Goal: Information Seeking & Learning: Learn about a topic

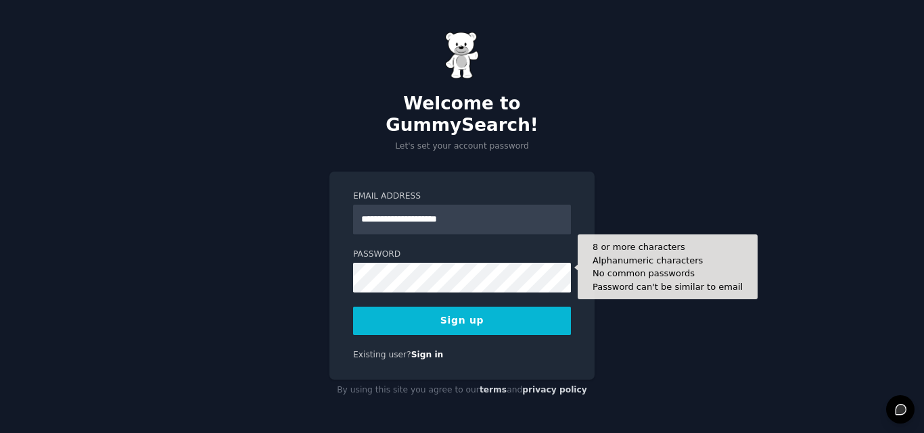
type input "**********"
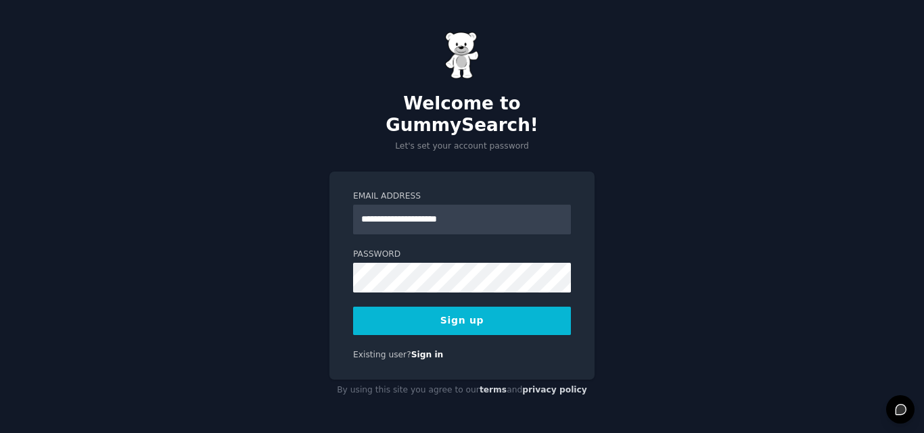
click at [419, 307] on button "Sign up" at bounding box center [462, 321] width 218 height 28
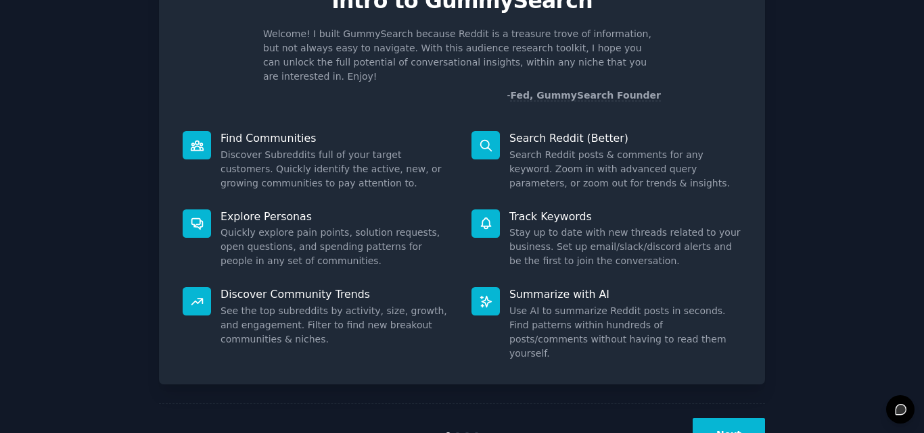
scroll to position [96, 0]
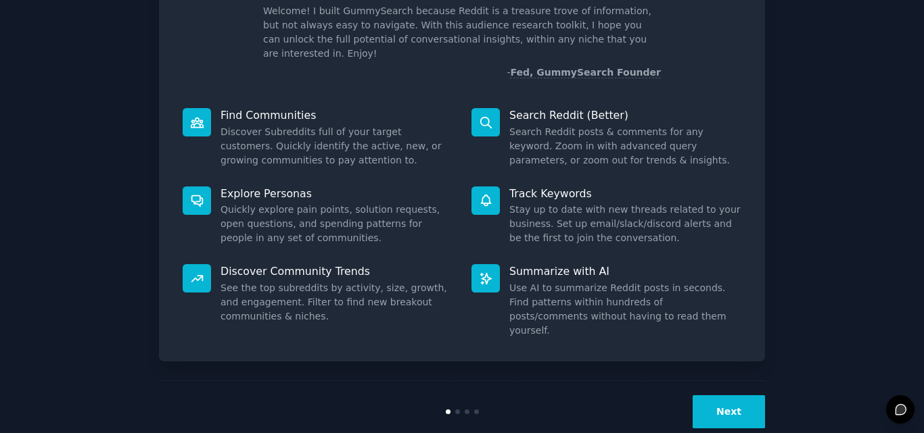
click at [733, 396] on button "Next" at bounding box center [728, 412] width 72 height 33
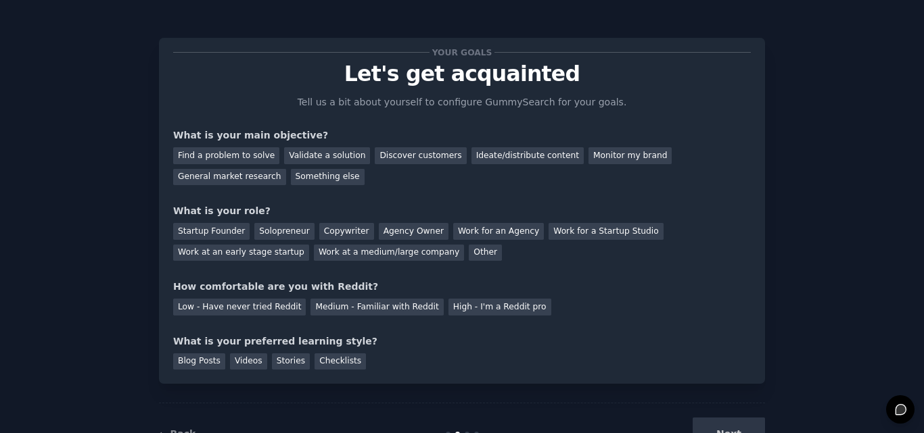
scroll to position [51, 0]
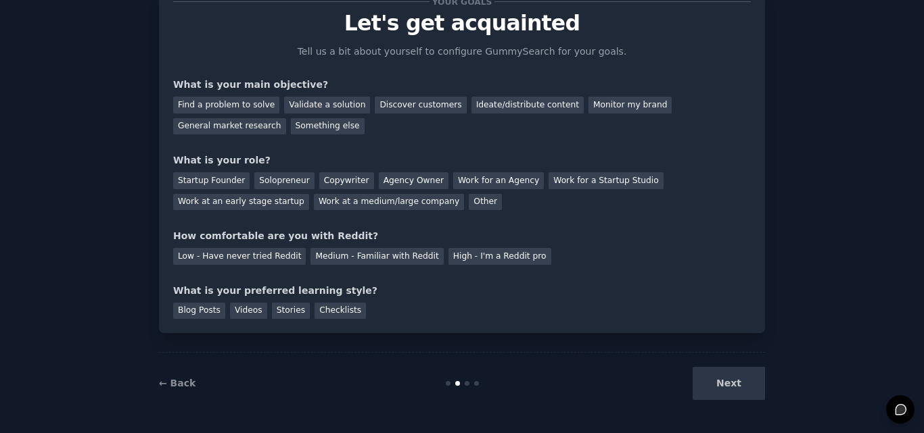
click at [704, 387] on div "Next" at bounding box center [664, 383] width 202 height 33
click at [715, 385] on div "Next" at bounding box center [664, 383] width 202 height 33
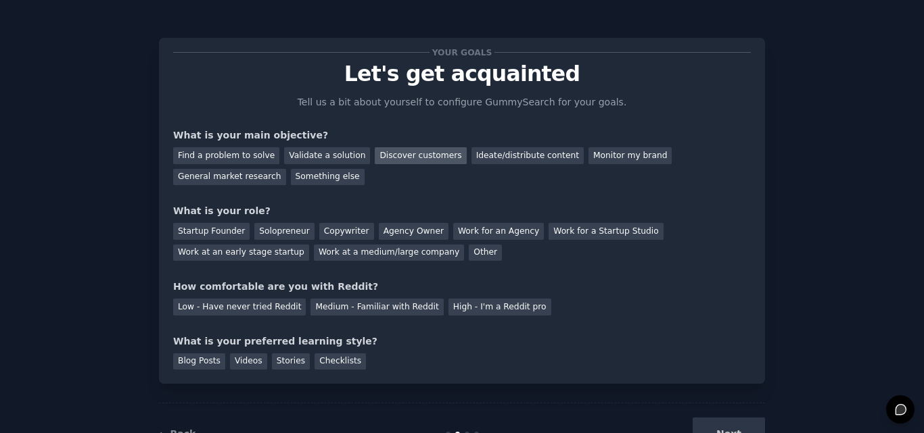
click at [375, 153] on div "Discover customers" at bounding box center [420, 155] width 91 height 17
click at [217, 228] on div "Startup Founder" at bounding box center [211, 231] width 76 height 17
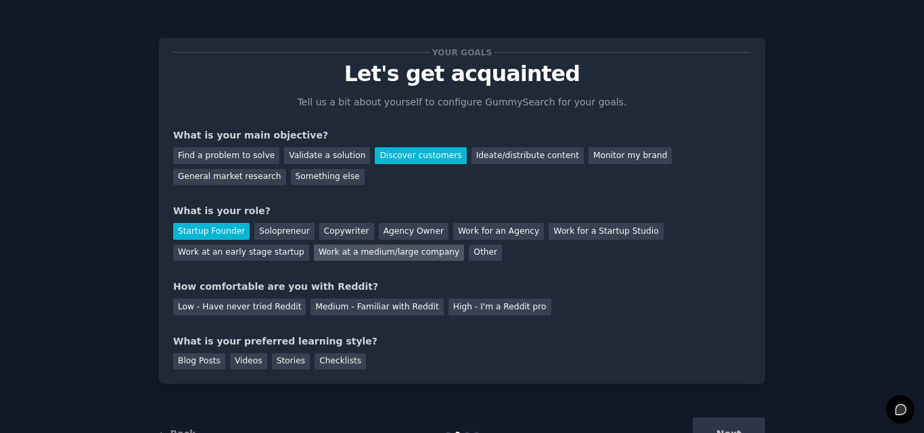
click at [314, 253] on div "Work at a medium/large company" at bounding box center [389, 253] width 150 height 17
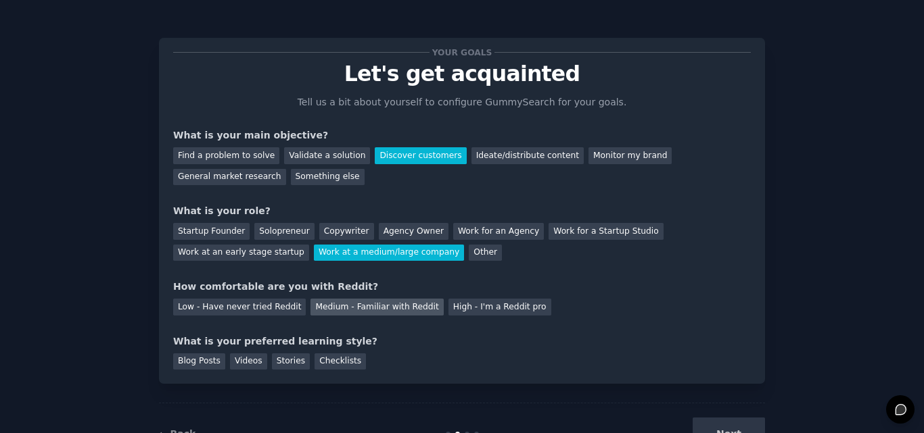
click at [347, 302] on div "Medium - Familiar with Reddit" at bounding box center [376, 307] width 133 height 17
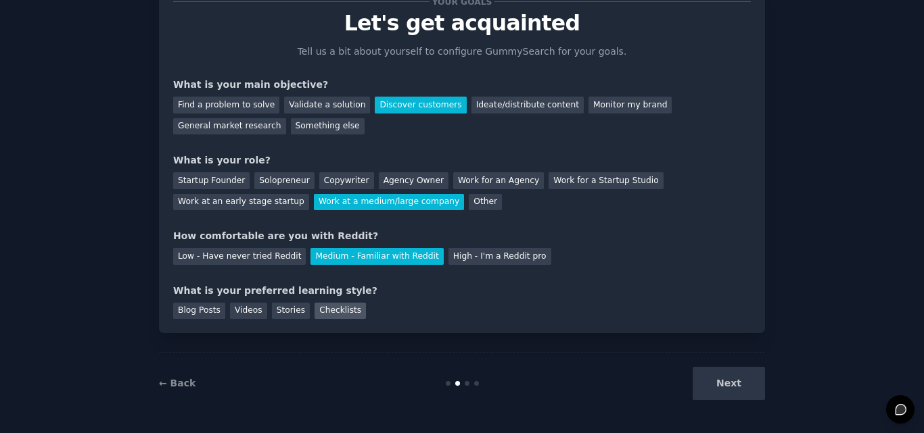
click at [317, 309] on div "Checklists" at bounding box center [339, 311] width 51 height 17
click at [711, 385] on button "Next" at bounding box center [728, 383] width 72 height 33
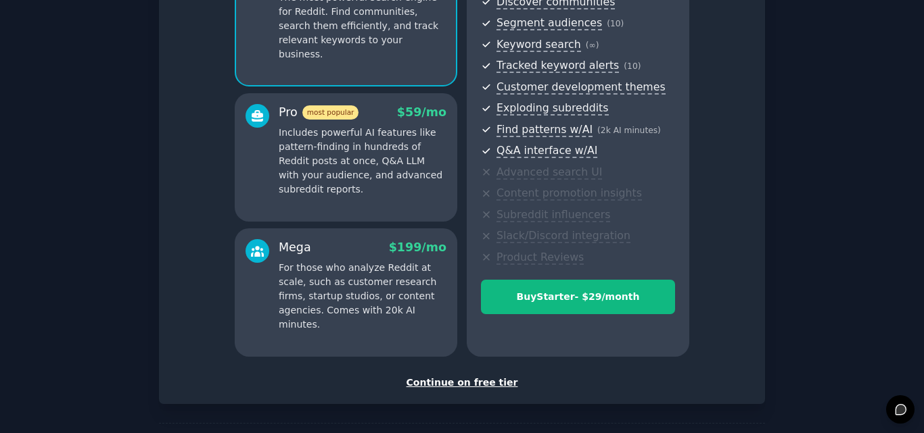
scroll to position [186, 0]
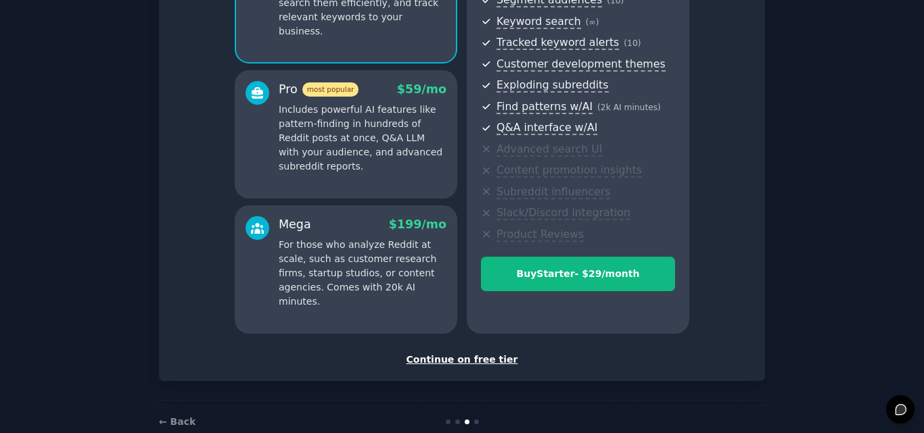
click at [467, 355] on div "Continue on free tier" at bounding box center [461, 360] width 577 height 14
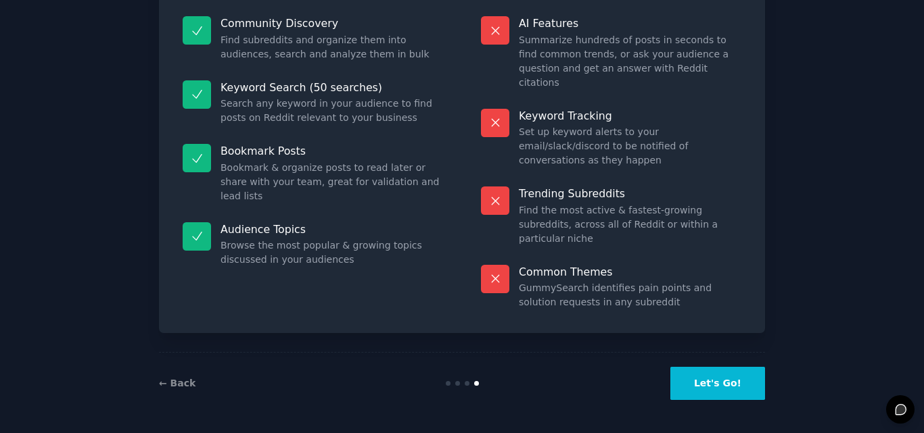
scroll to position [93, 0]
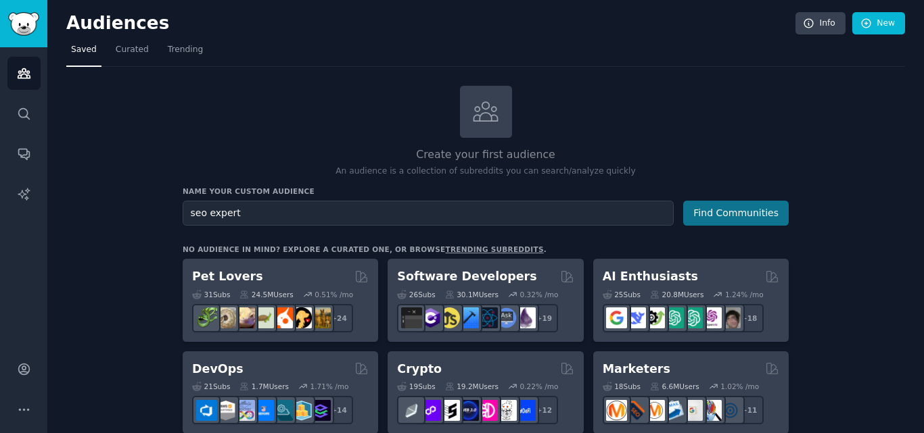
type input "seo expert"
click at [732, 217] on button "Find Communities" at bounding box center [735, 213] width 105 height 25
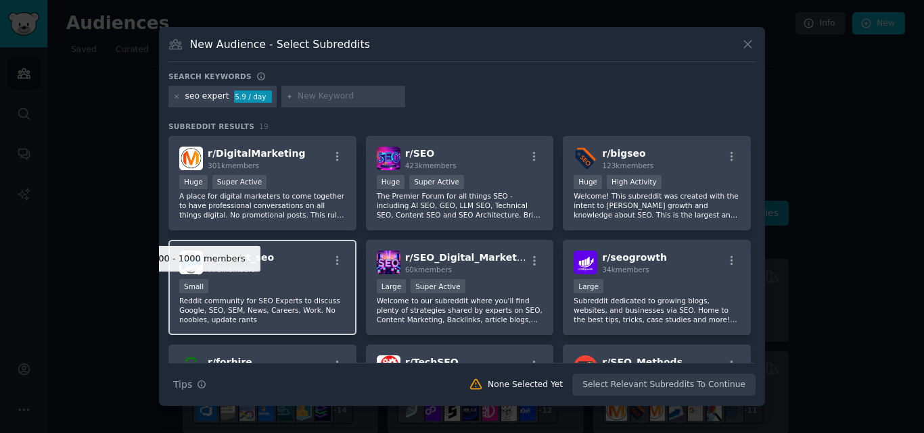
click at [188, 284] on div "Small" at bounding box center [193, 286] width 29 height 14
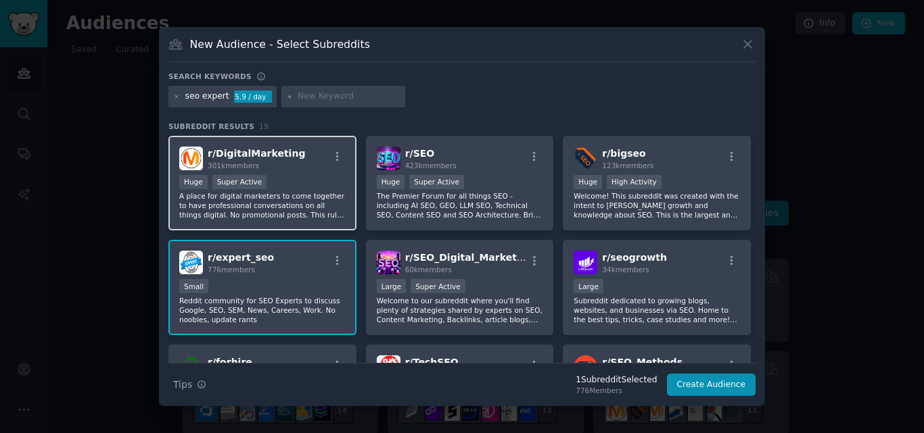
click at [311, 189] on div ">= 95th percentile for submissions / day Huge Super Active" at bounding box center [262, 183] width 166 height 17
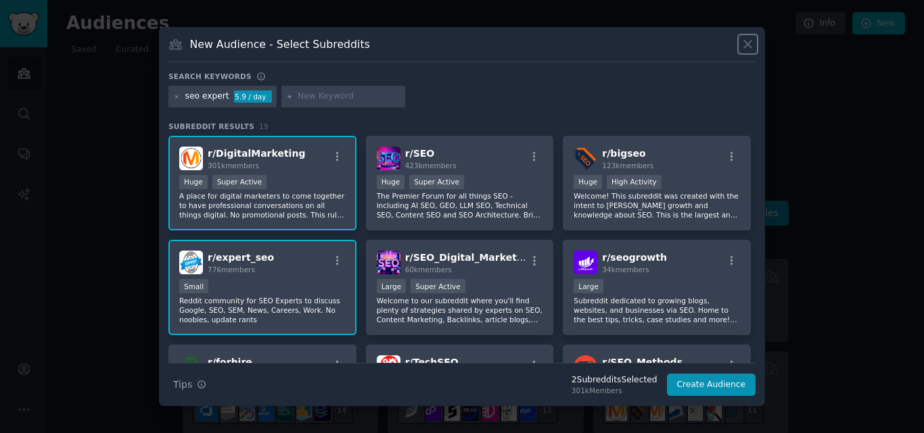
click at [750, 39] on icon at bounding box center [747, 44] width 14 height 14
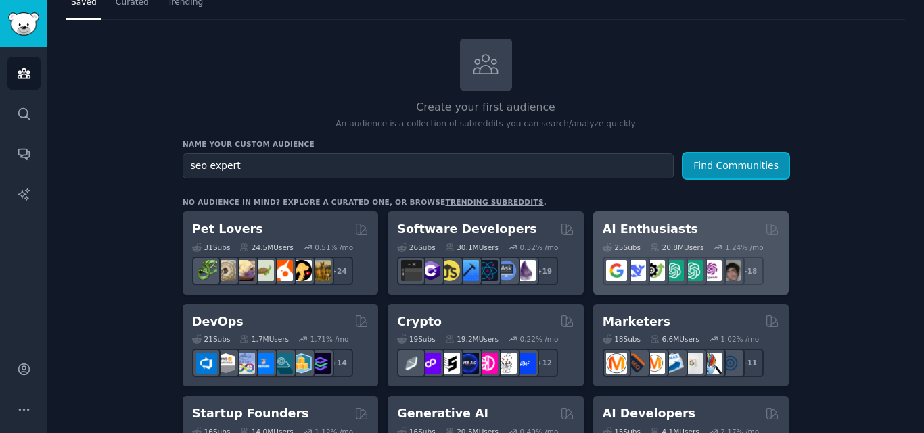
scroll to position [68, 0]
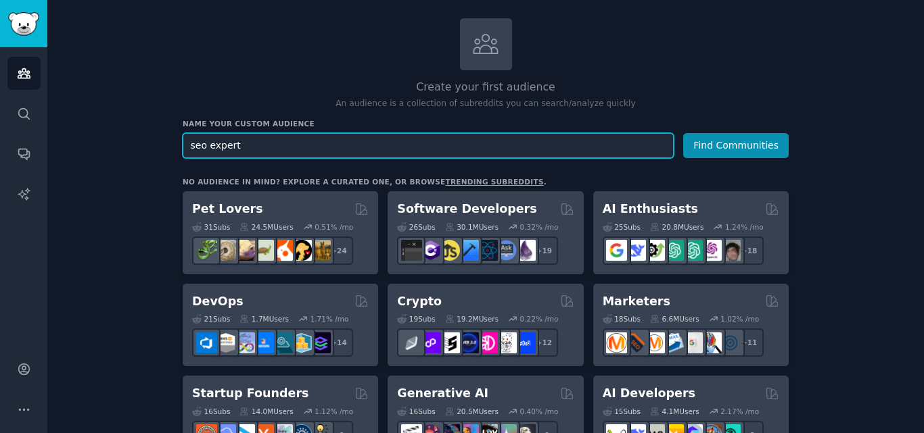
drag, startPoint x: 317, startPoint y: 129, endPoint x: 113, endPoint y: 103, distance: 205.8
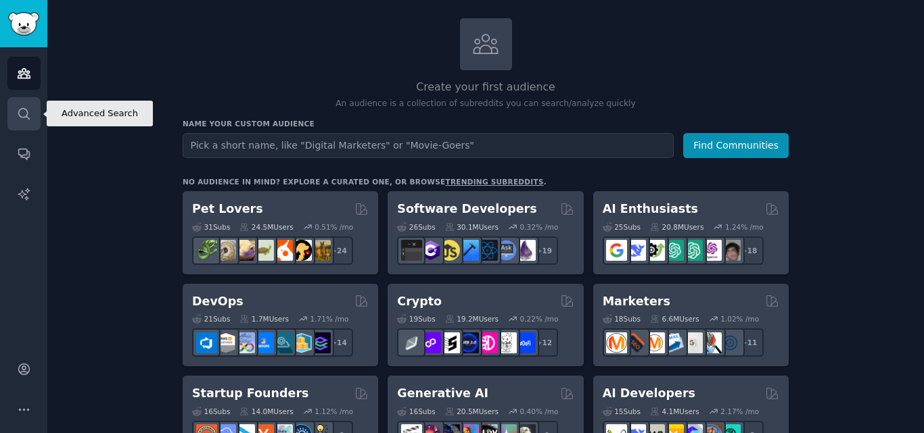
click at [12, 108] on link "Search" at bounding box center [23, 113] width 33 height 33
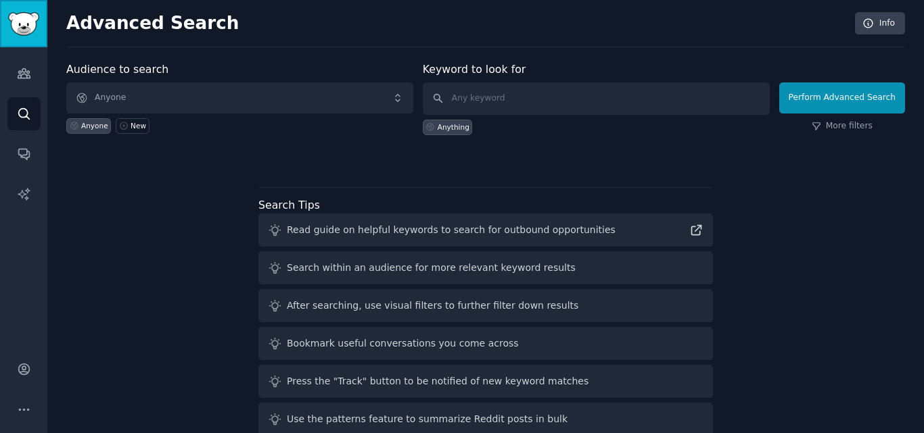
click at [24, 16] on img "Sidebar" at bounding box center [23, 24] width 31 height 24
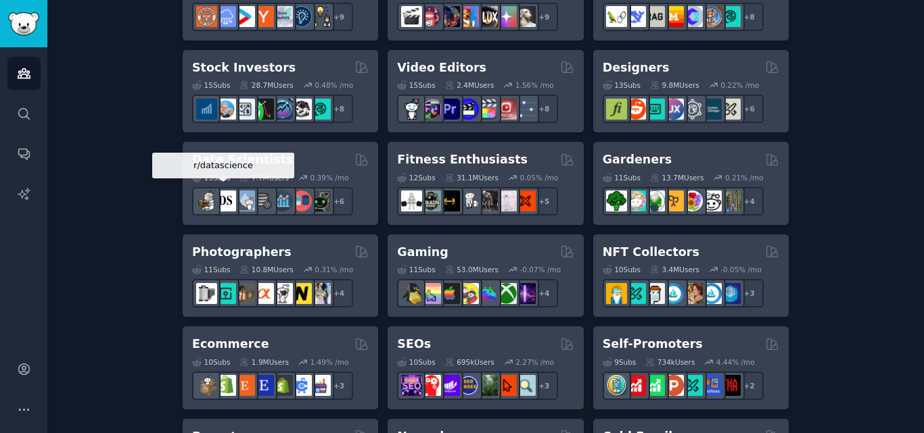
scroll to position [473, 0]
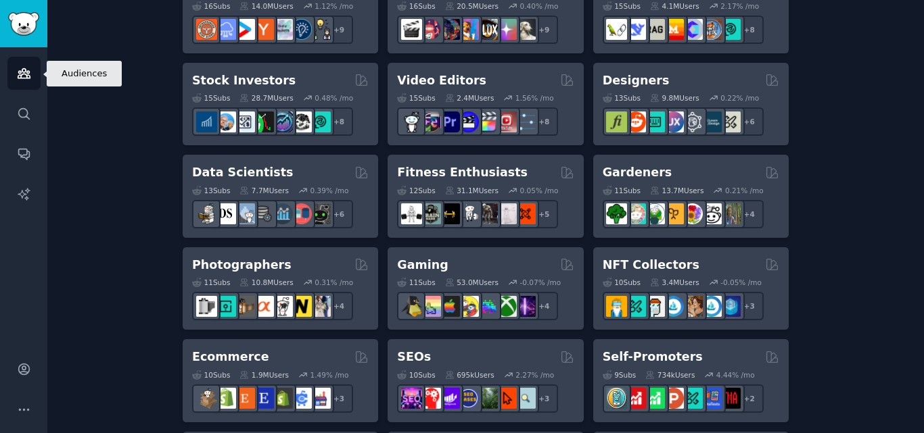
click at [22, 74] on icon "Sidebar" at bounding box center [24, 73] width 14 height 14
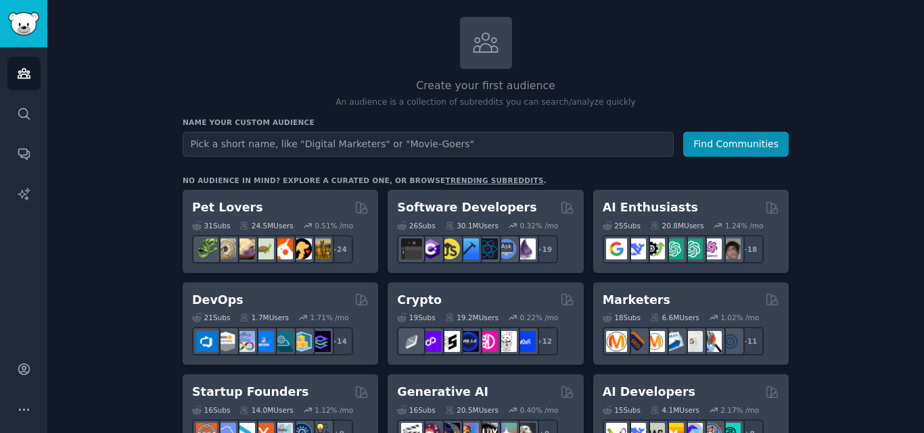
scroll to position [68, 0]
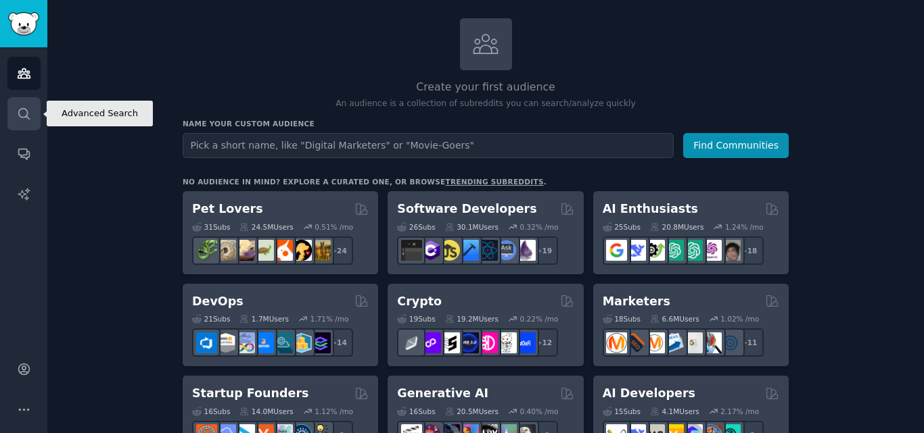
click at [15, 112] on link "Search" at bounding box center [23, 113] width 33 height 33
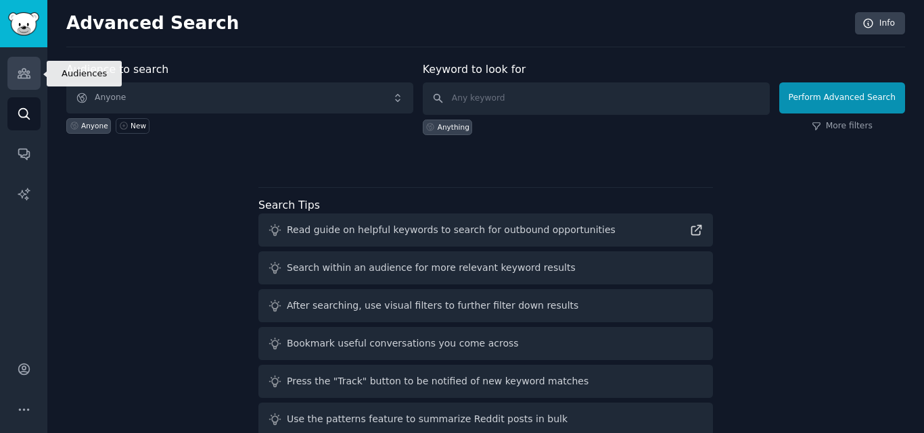
click at [17, 72] on icon "Sidebar" at bounding box center [24, 73] width 14 height 14
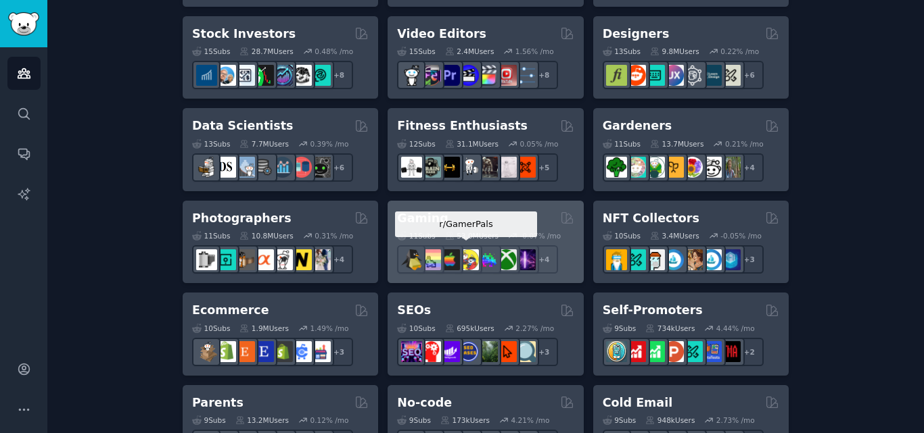
scroll to position [541, 0]
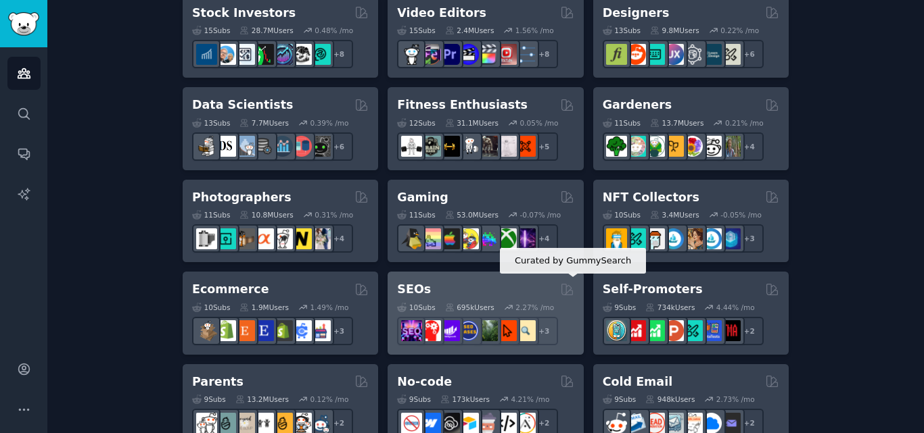
click at [570, 287] on icon at bounding box center [567, 290] width 14 height 14
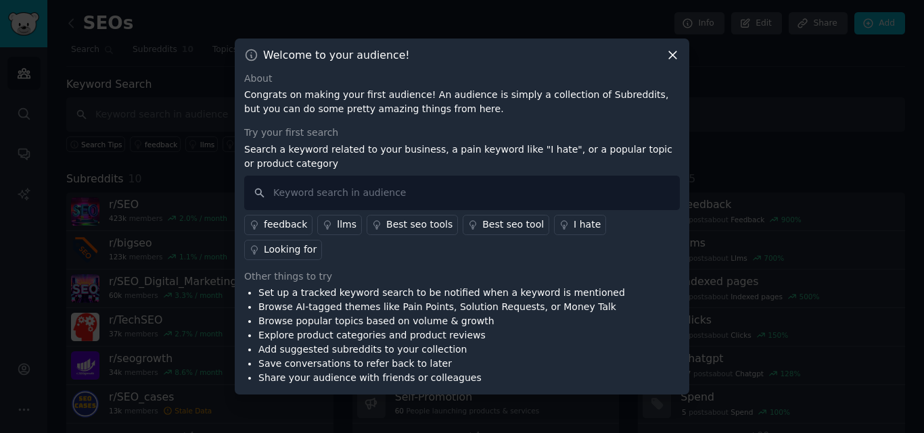
click at [256, 286] on ul "Set up a tracked keyword search to be notified when a keyword is mentioned Brow…" at bounding box center [434, 335] width 381 height 99
click at [375, 209] on input "text" at bounding box center [461, 193] width 435 height 34
click at [386, 232] on div "Best seo tools" at bounding box center [419, 225] width 66 height 14
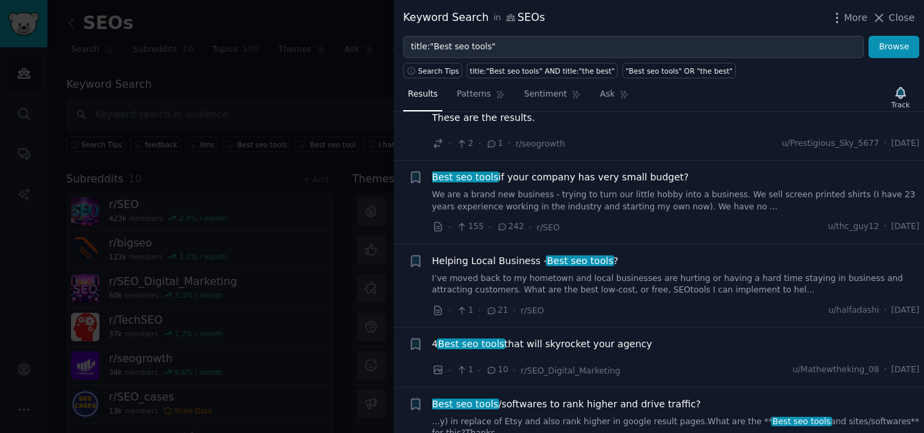
scroll to position [68, 0]
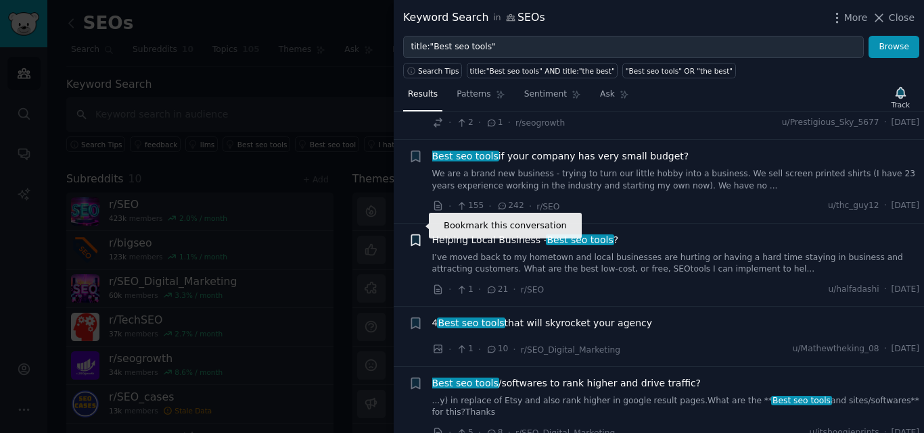
click at [409, 233] on icon "button" at bounding box center [415, 240] width 14 height 14
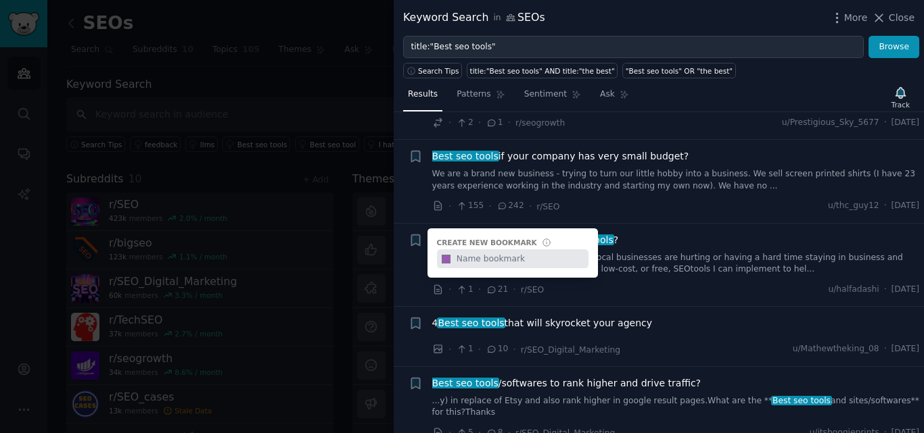
click at [467, 250] on input "text" at bounding box center [521, 259] width 134 height 19
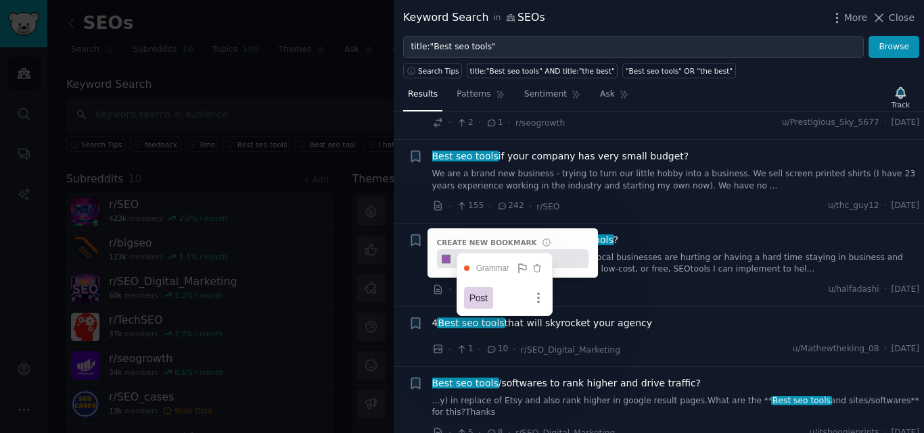
type input "post idea"
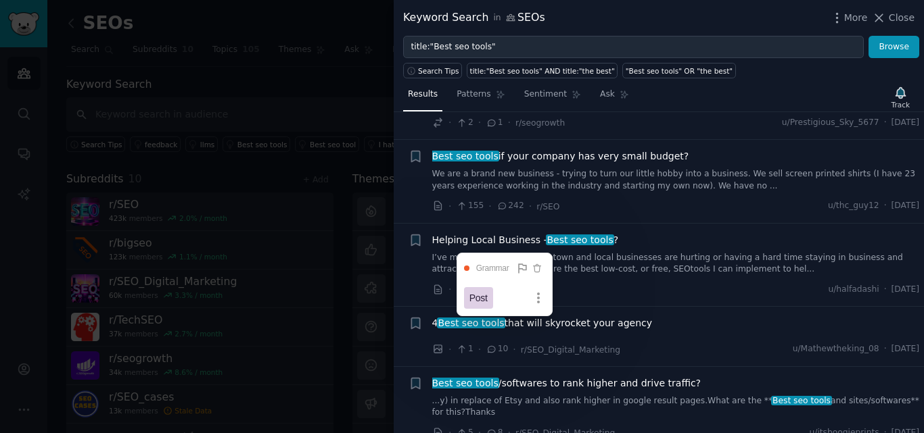
click at [464, 295] on button "Post" at bounding box center [478, 298] width 29 height 22
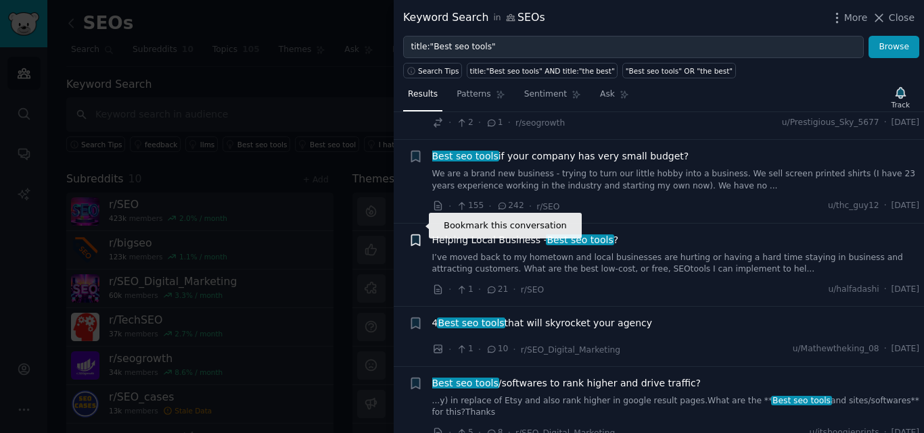
click at [411, 235] on icon "button" at bounding box center [415, 240] width 8 height 11
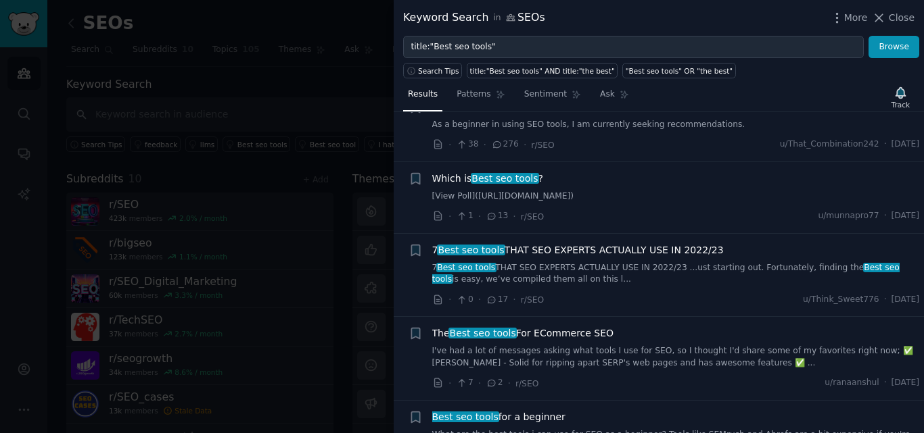
scroll to position [676, 0]
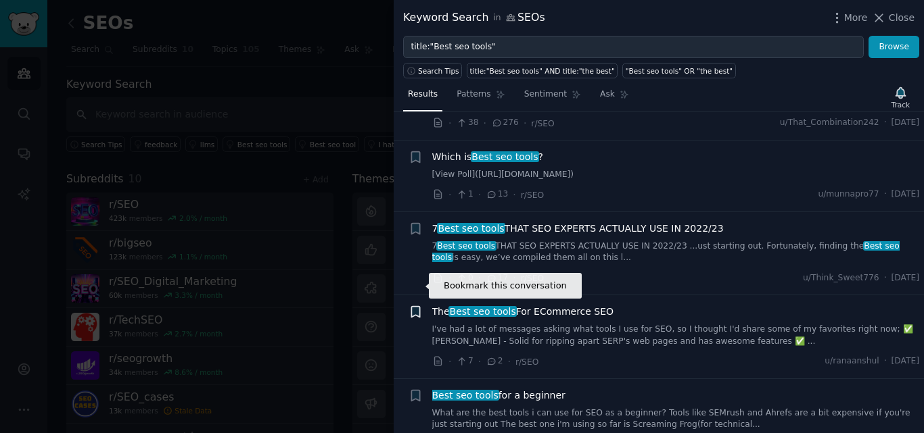
click at [417, 307] on icon "button" at bounding box center [415, 312] width 8 height 11
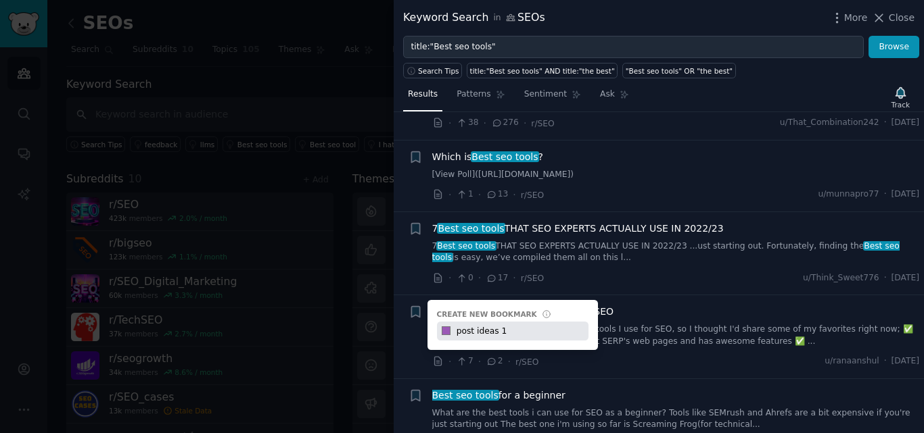
type input "post ideas 1"
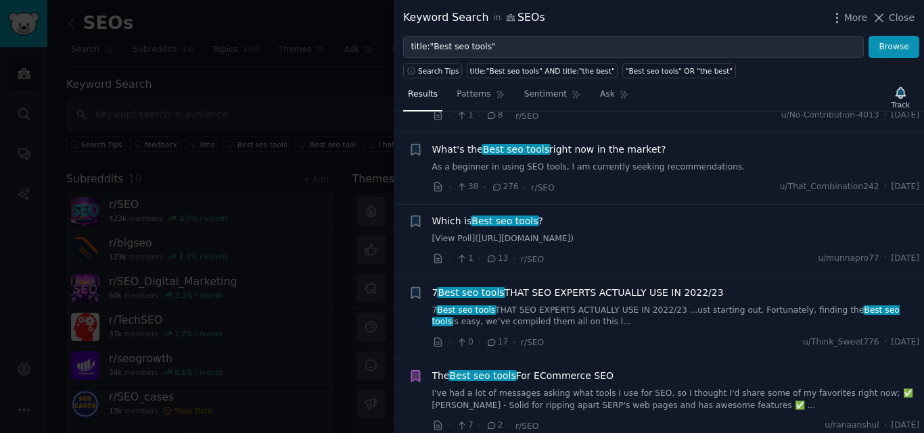
scroll to position [541, 0]
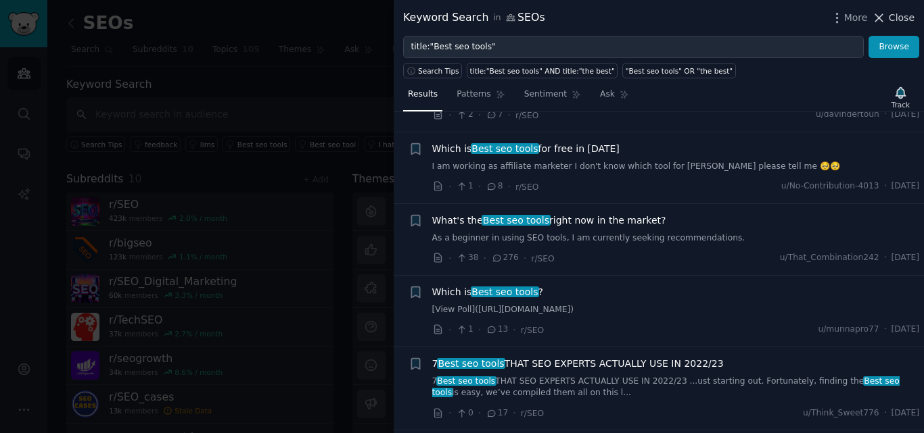
click at [880, 15] on icon at bounding box center [879, 18] width 14 height 14
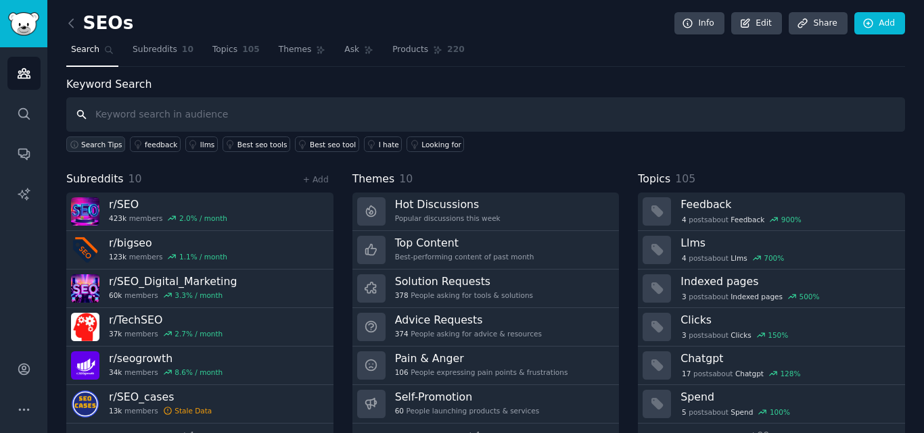
click at [96, 143] on span "Search Tips" at bounding box center [101, 144] width 41 height 9
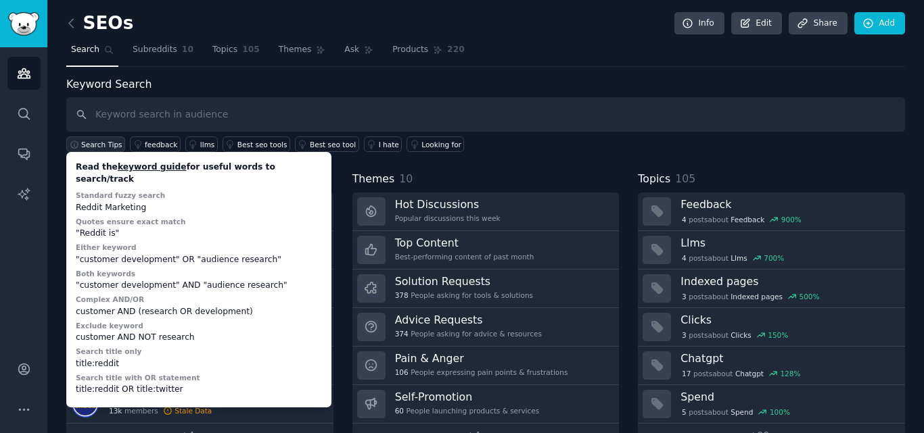
scroll to position [33, 0]
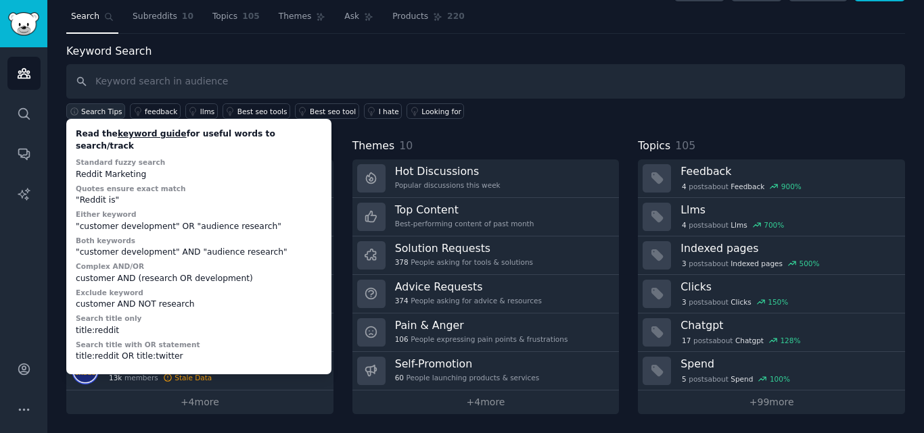
click at [108, 115] on span "Search Tips" at bounding box center [101, 111] width 41 height 9
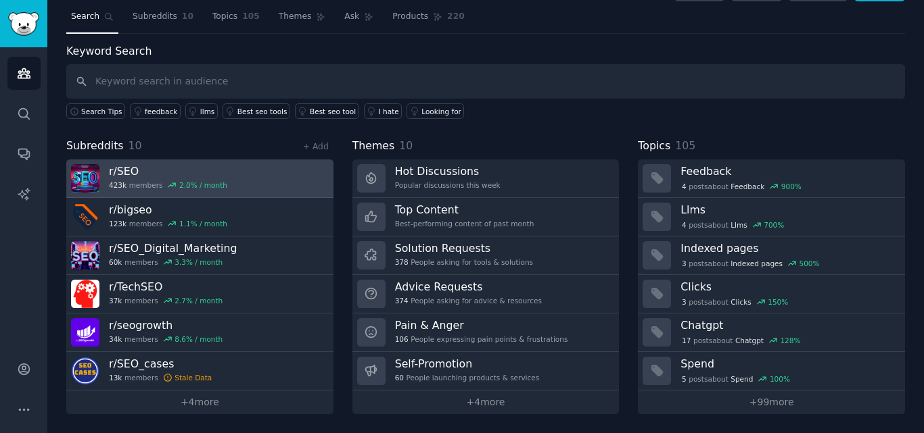
click at [75, 174] on img at bounding box center [85, 178] width 28 height 28
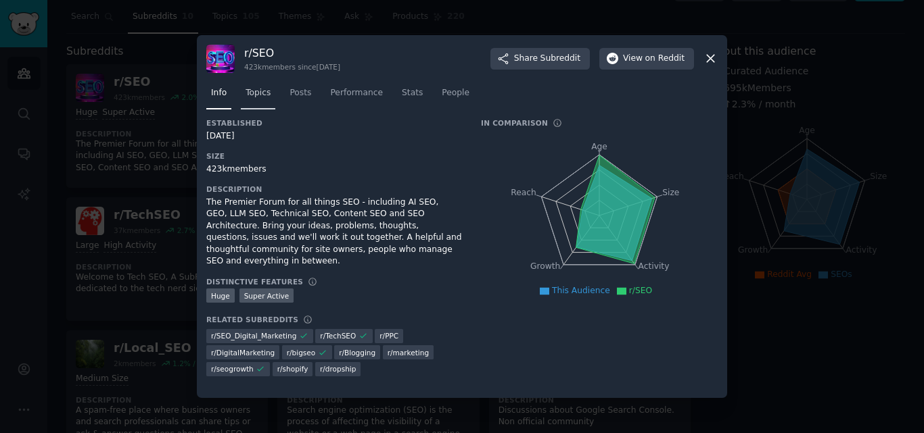
click at [256, 93] on span "Topics" at bounding box center [257, 93] width 25 height 12
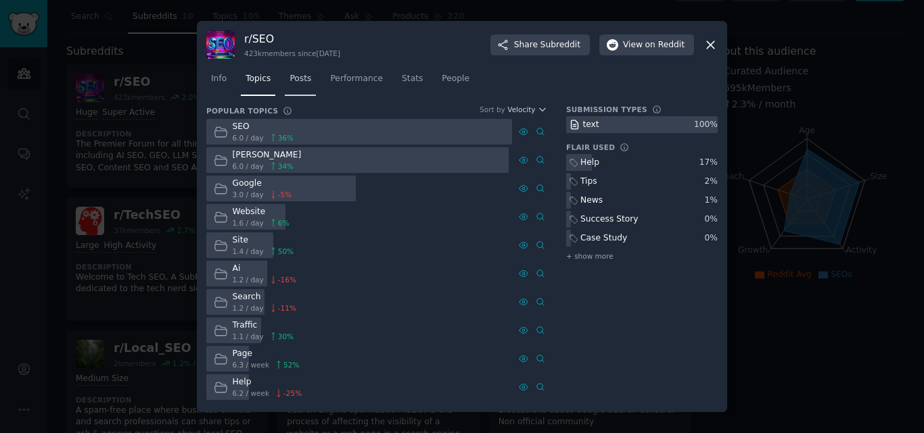
click at [289, 81] on span "Posts" at bounding box center [300, 79] width 22 height 12
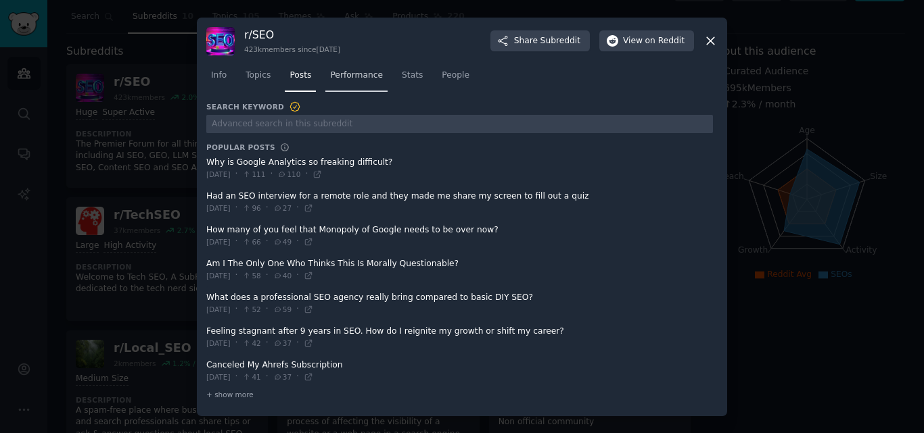
click at [358, 68] on link "Performance" at bounding box center [356, 79] width 62 height 28
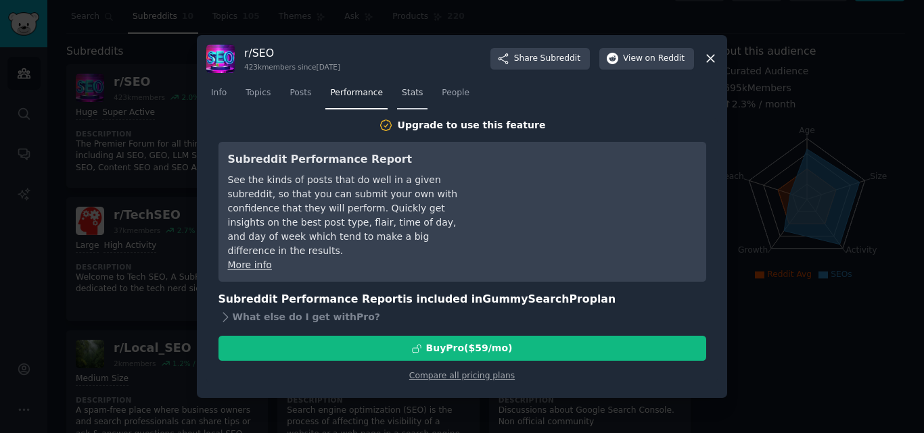
click at [409, 103] on link "Stats" at bounding box center [412, 96] width 30 height 28
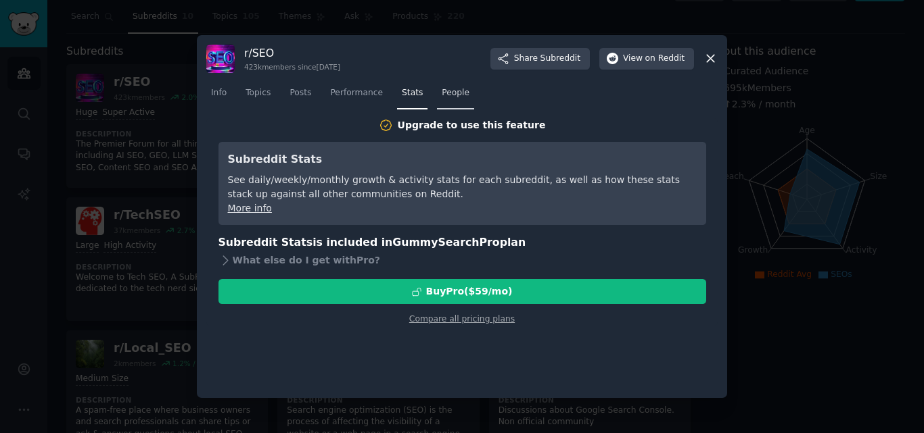
click at [442, 97] on span "People" at bounding box center [456, 93] width 28 height 12
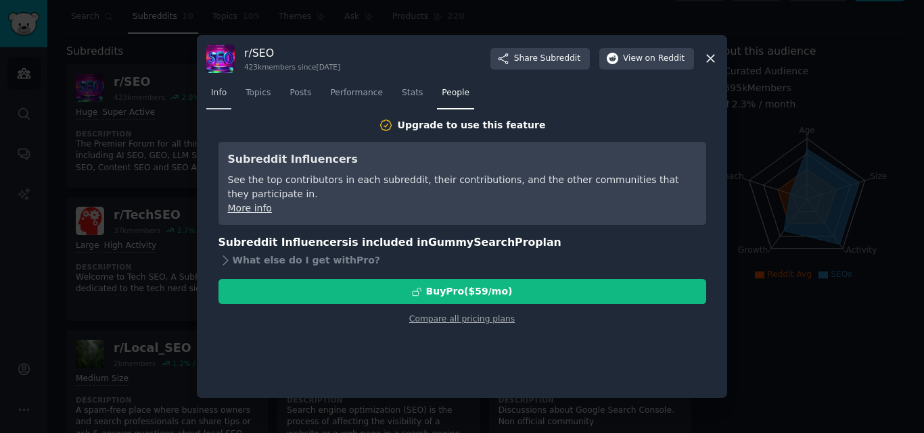
click at [231, 89] on link "Info" at bounding box center [218, 96] width 25 height 28
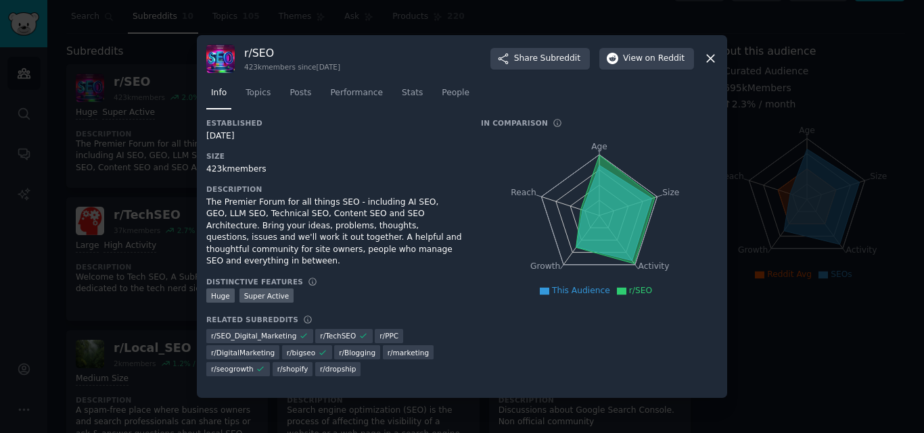
click at [707, 61] on icon at bounding box center [710, 58] width 14 height 14
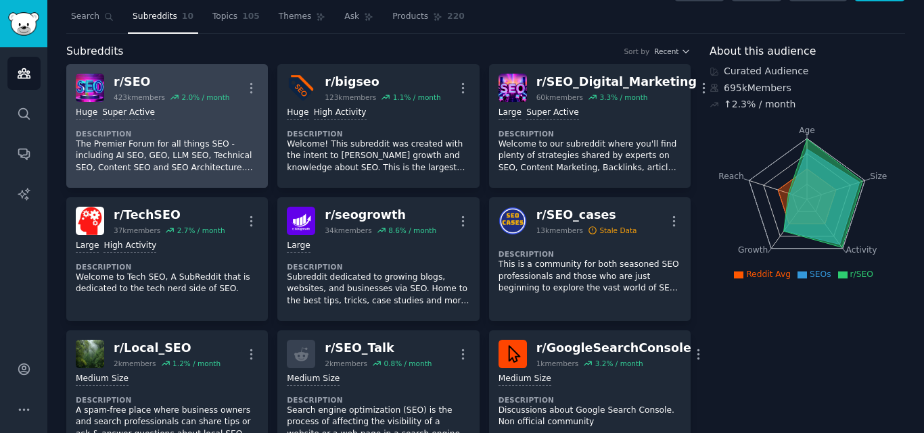
click at [241, 87] on div "r/ SEO 423k members 2.0 % / month More" at bounding box center [167, 88] width 183 height 28
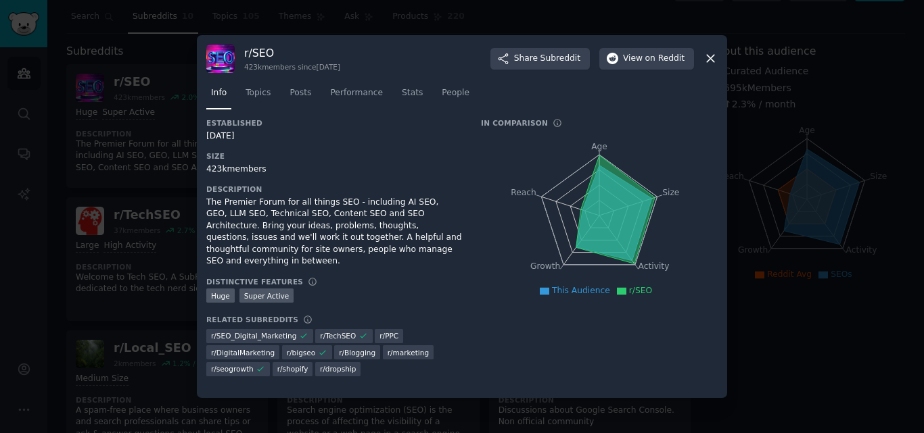
drag, startPoint x: 712, startPoint y: 62, endPoint x: 691, endPoint y: 67, distance: 21.5
click at [707, 63] on icon at bounding box center [710, 58] width 14 height 14
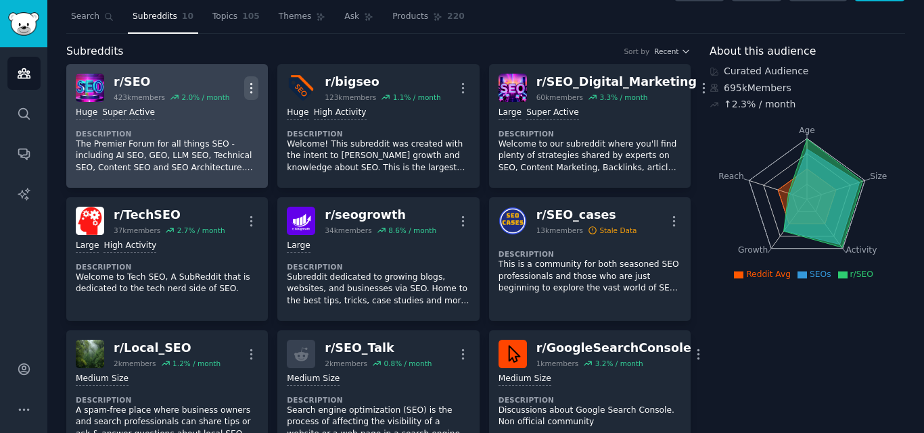
click at [250, 91] on icon "button" at bounding box center [251, 88] width 14 height 14
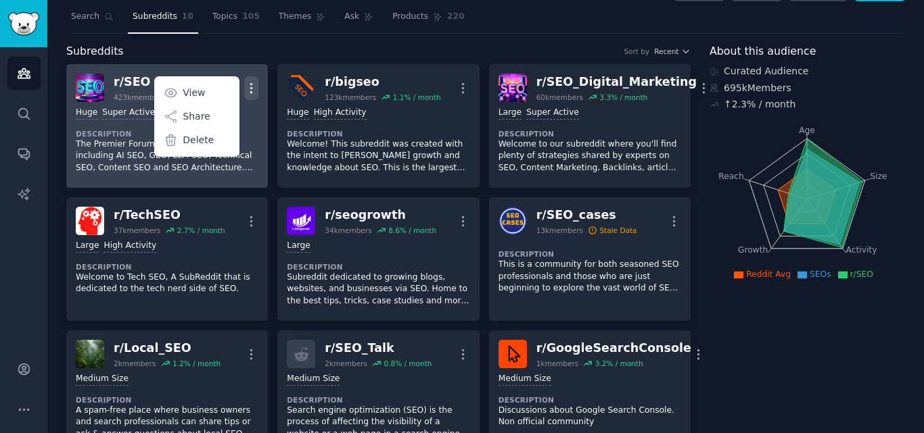
click at [251, 93] on icon "button" at bounding box center [251, 87] width 1 height 9
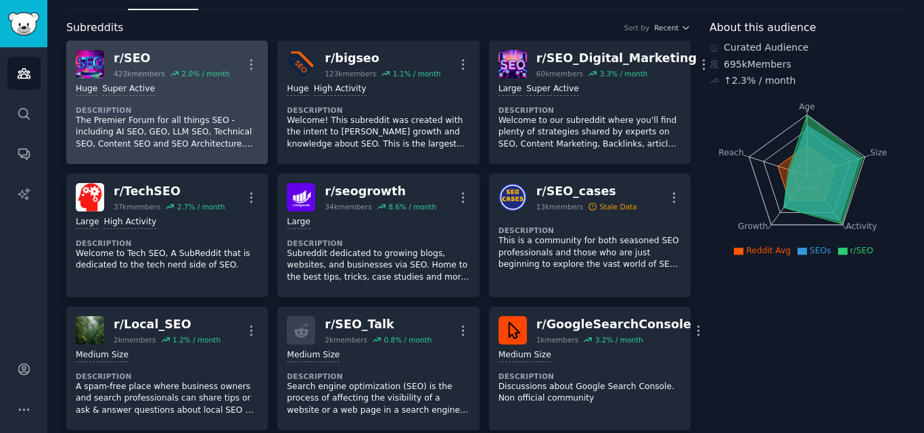
scroll to position [33, 0]
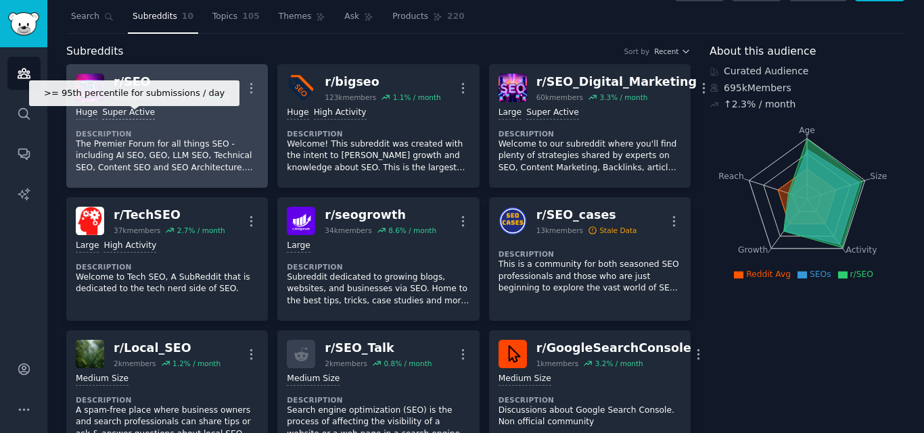
click at [130, 111] on div "Super Active" at bounding box center [128, 113] width 53 height 13
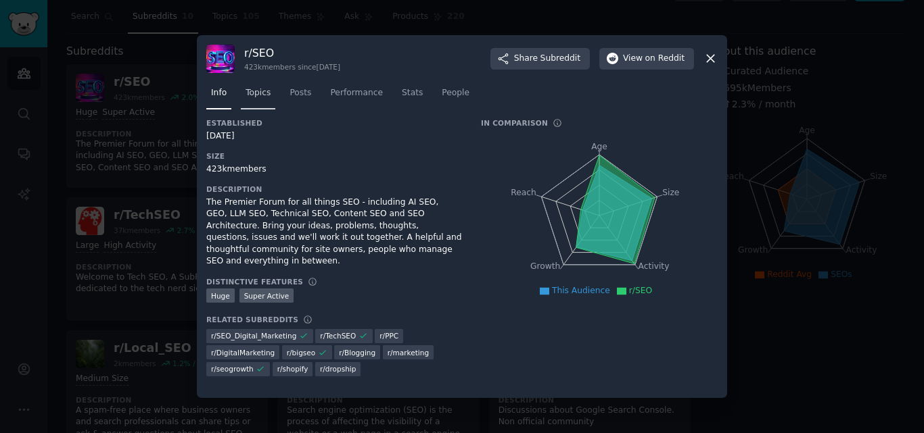
click at [258, 87] on span "Topics" at bounding box center [257, 93] width 25 height 12
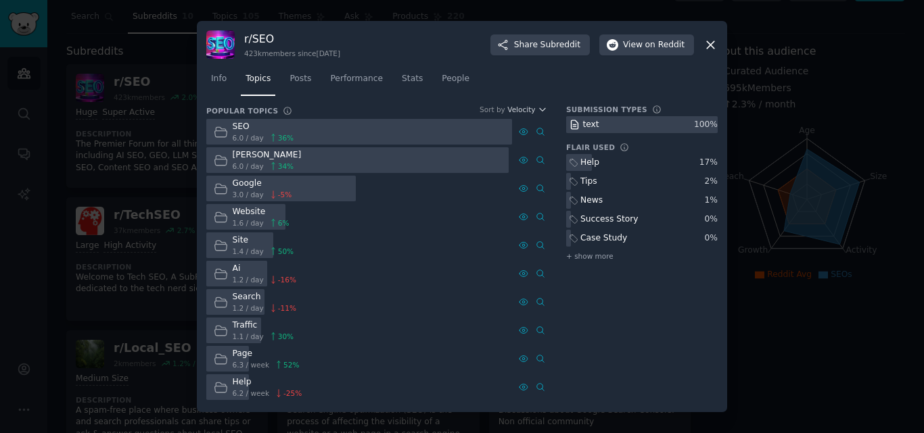
click at [244, 130] on div "SEO" at bounding box center [264, 127] width 62 height 12
click at [292, 78] on span "Posts" at bounding box center [300, 79] width 22 height 12
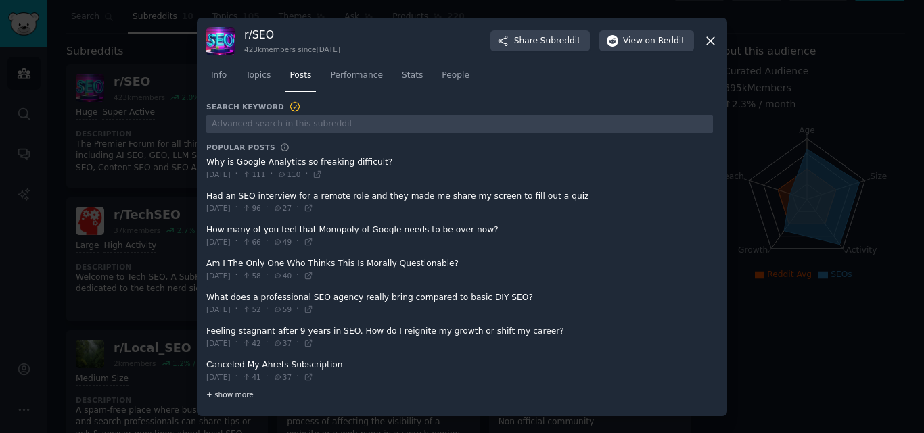
click at [216, 397] on span "+ show more" at bounding box center [229, 394] width 47 height 9
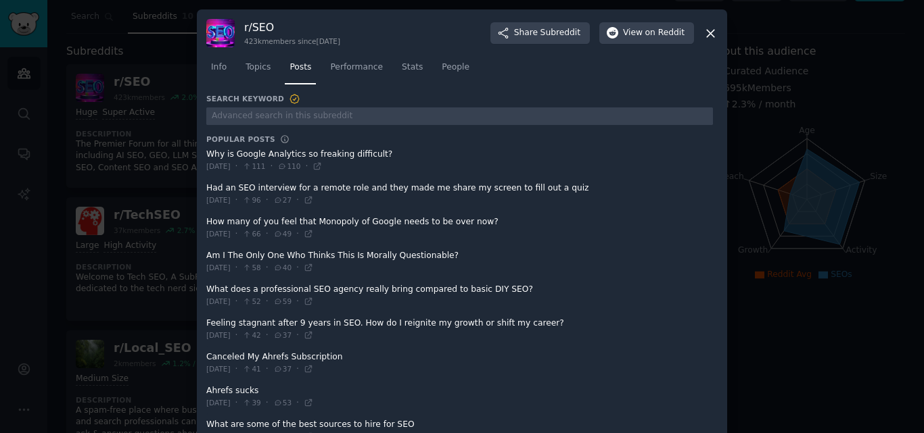
click at [711, 39] on icon at bounding box center [710, 33] width 14 height 14
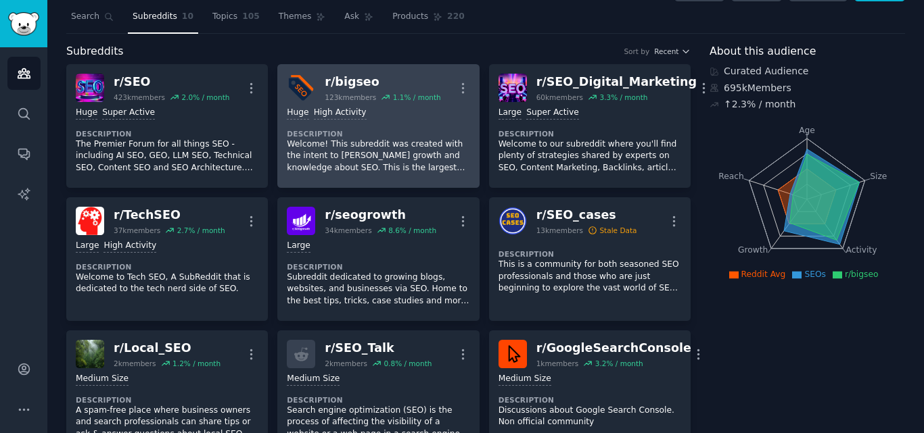
click at [362, 148] on p "Welcome! This subreddit was created with the intent to [PERSON_NAME] growth and…" at bounding box center [378, 157] width 183 height 36
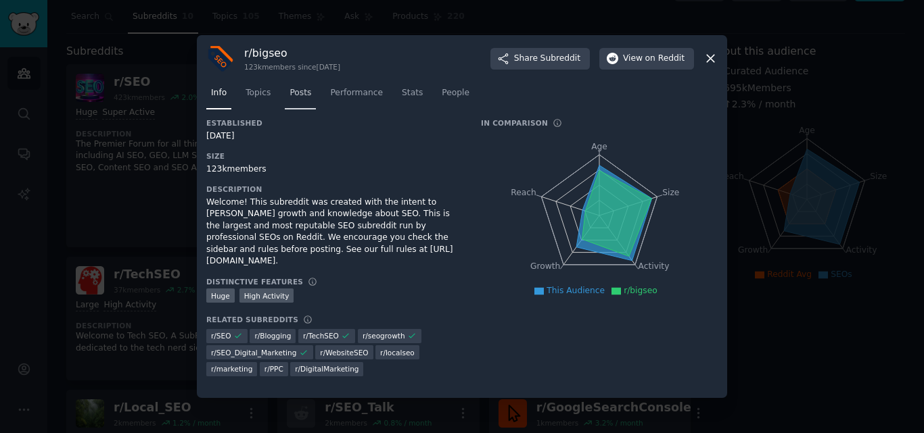
click at [287, 100] on link "Posts" at bounding box center [300, 96] width 31 height 28
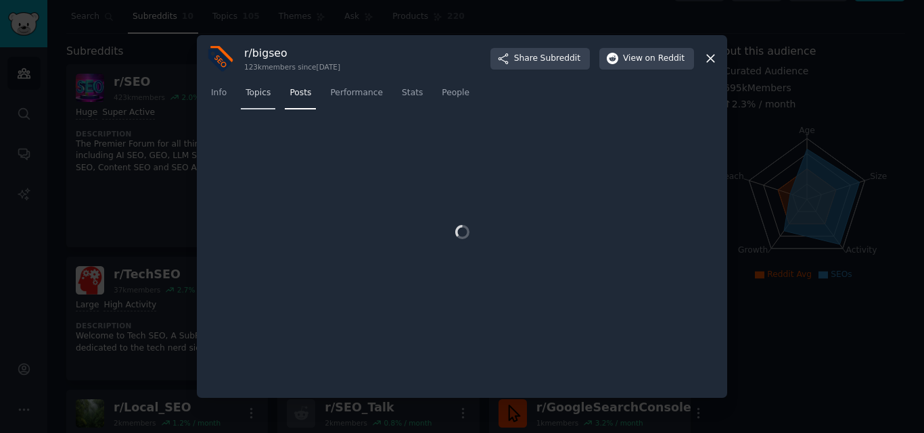
click at [268, 97] on div "Info Topics Posts Performance Stats People" at bounding box center [461, 96] width 511 height 46
